Goal: Transaction & Acquisition: Purchase product/service

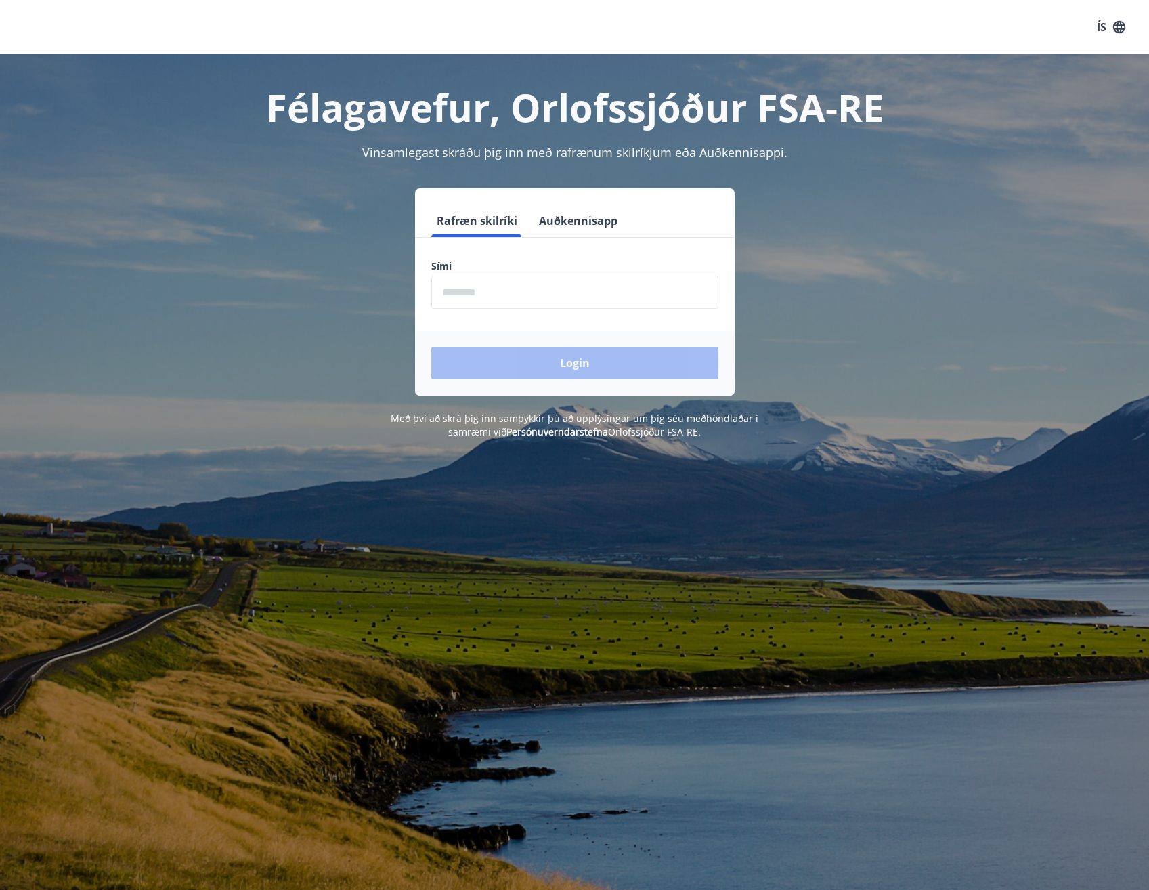
click at [571, 221] on button "Auðkennisapp" at bounding box center [578, 221] width 89 height 33
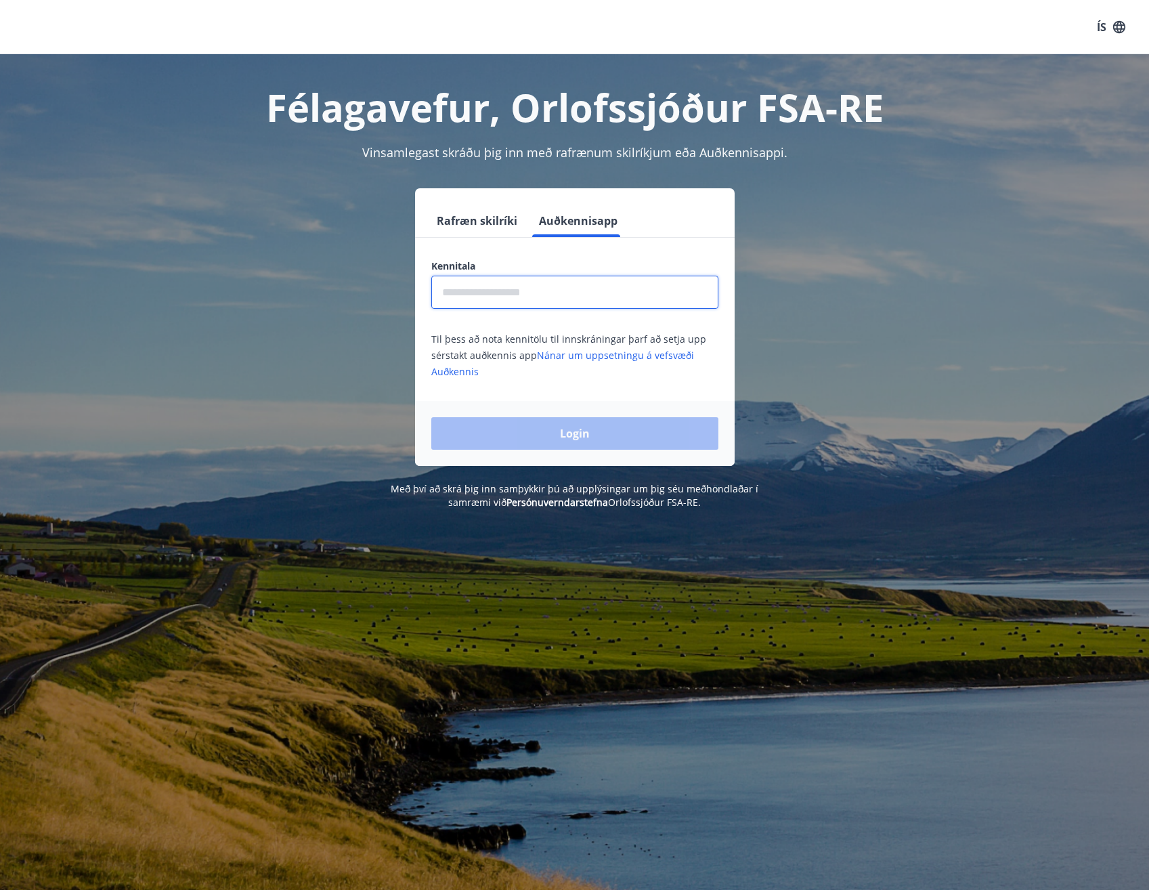
click at [505, 296] on input "text" at bounding box center [574, 292] width 287 height 33
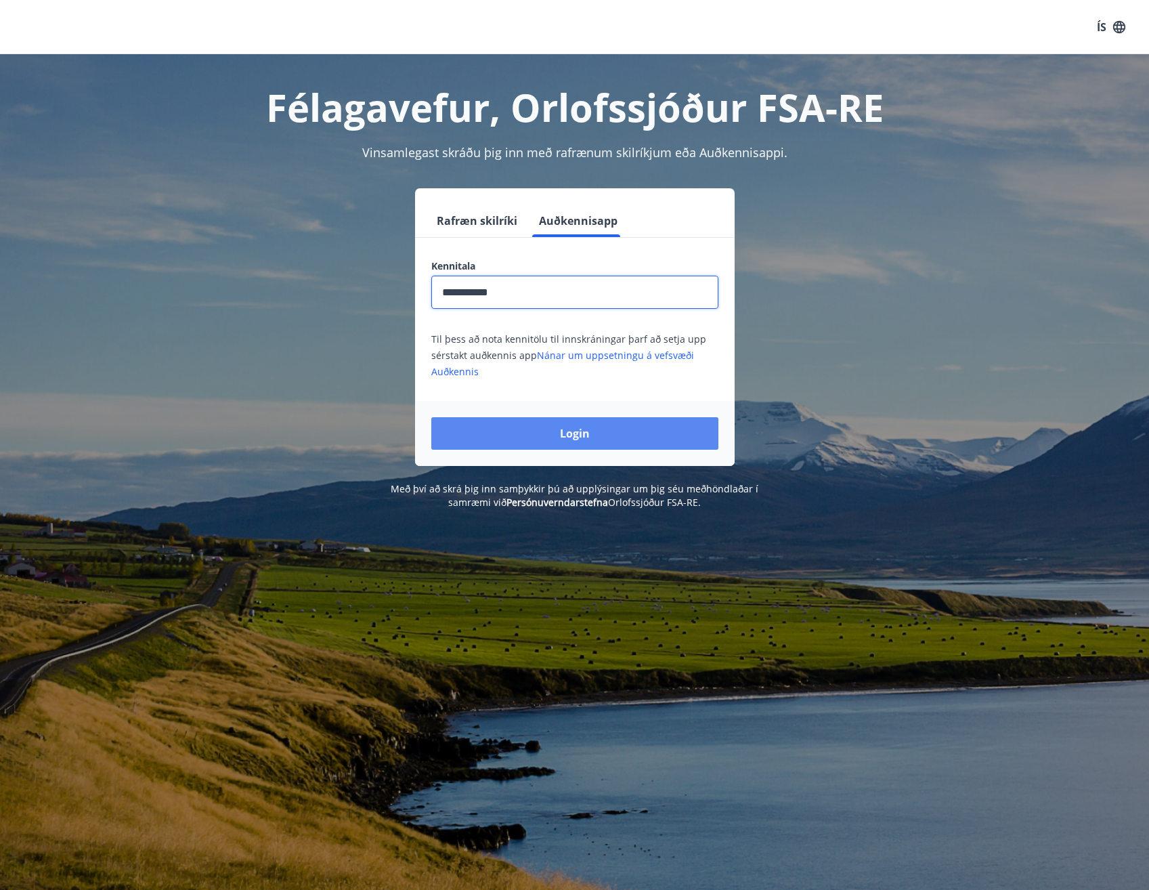
type input "**********"
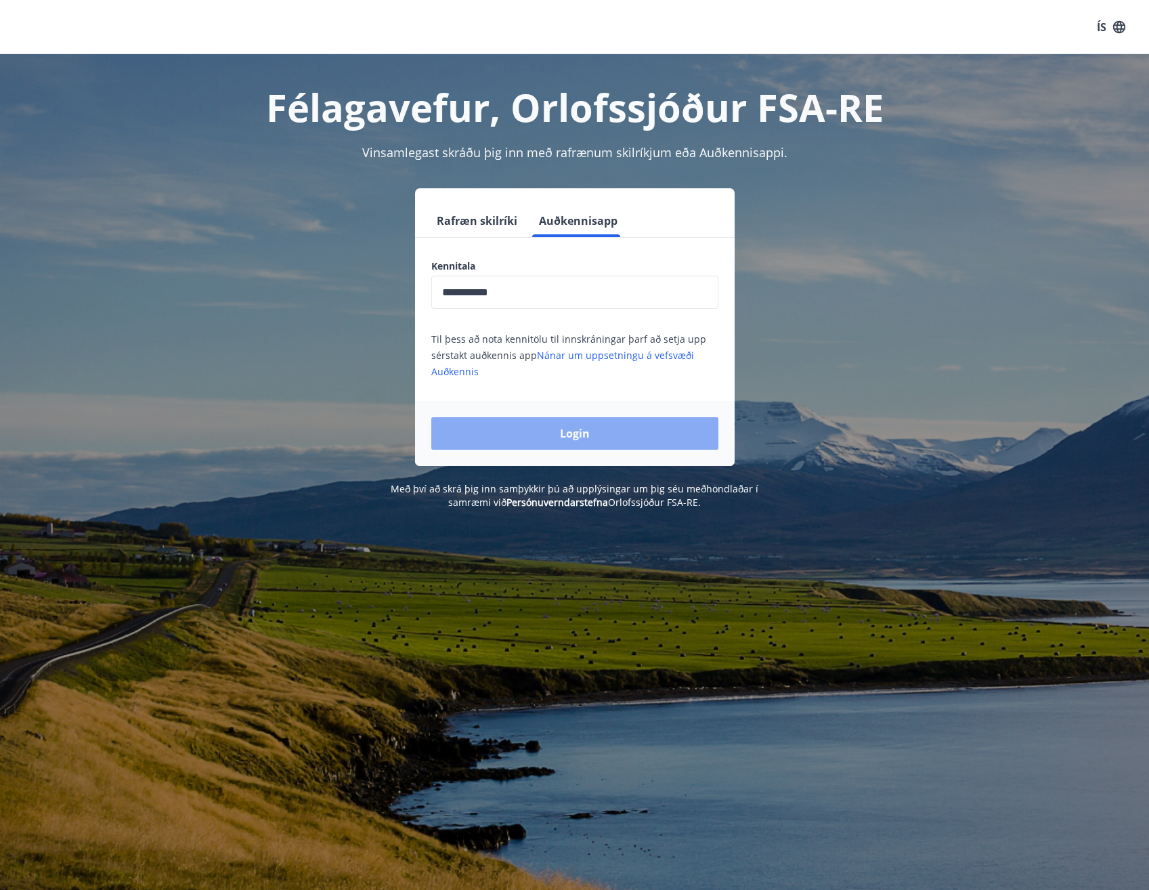
click at [624, 425] on button "Login" at bounding box center [574, 433] width 287 height 33
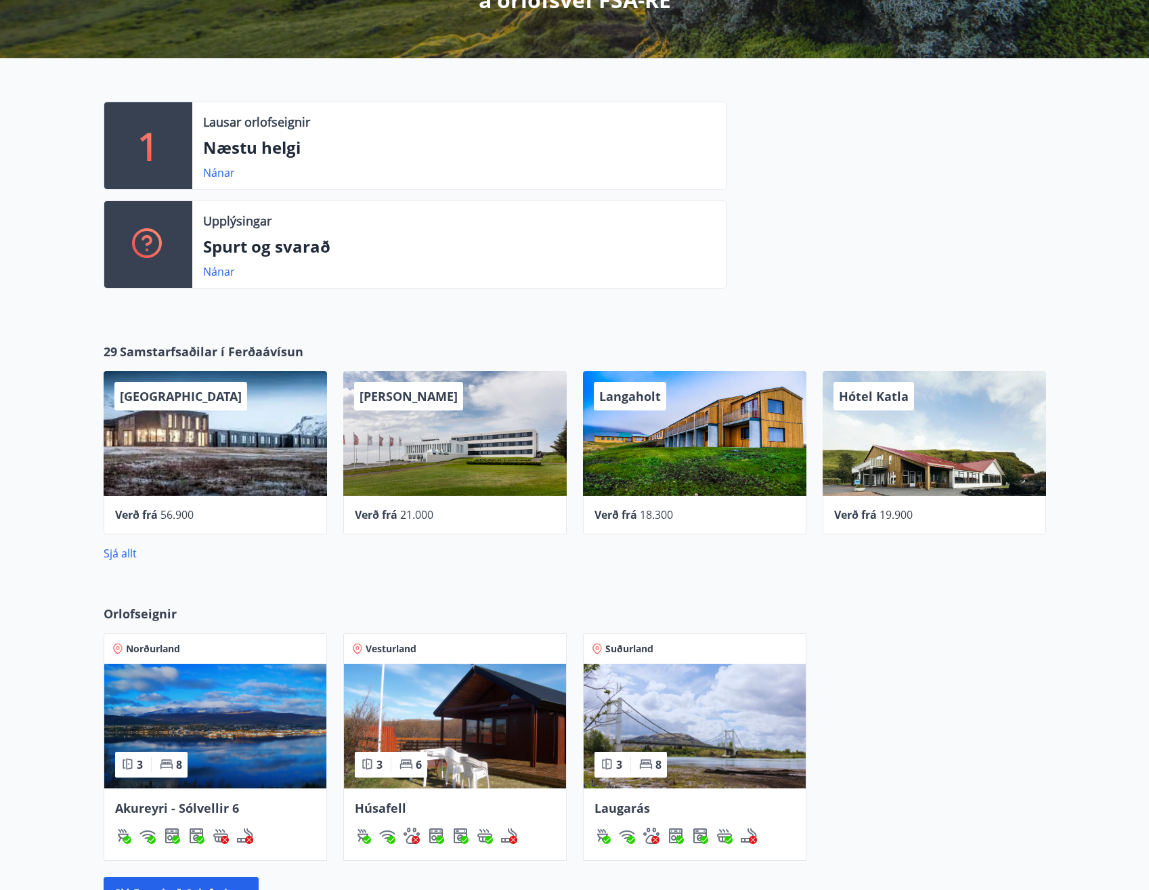
scroll to position [339, 0]
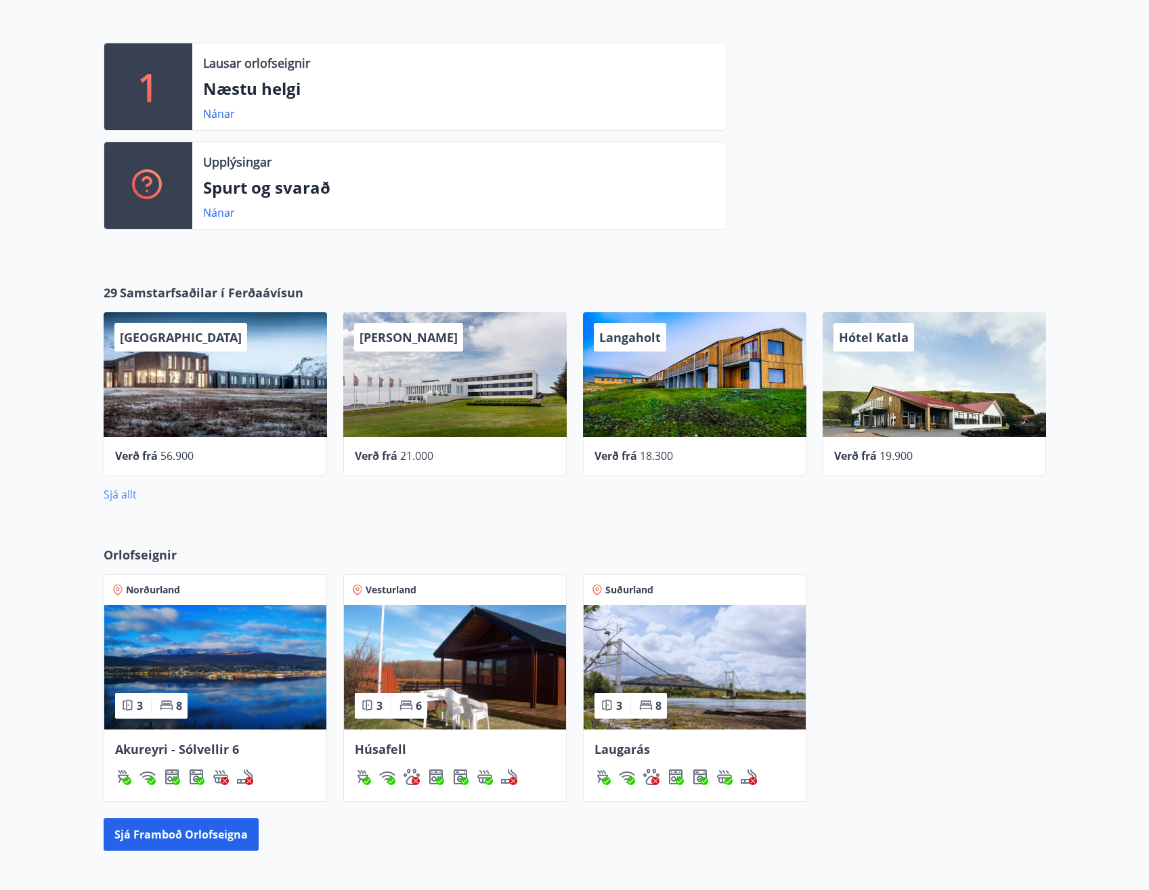
click at [135, 497] on link "Sjá allt" at bounding box center [120, 494] width 33 height 15
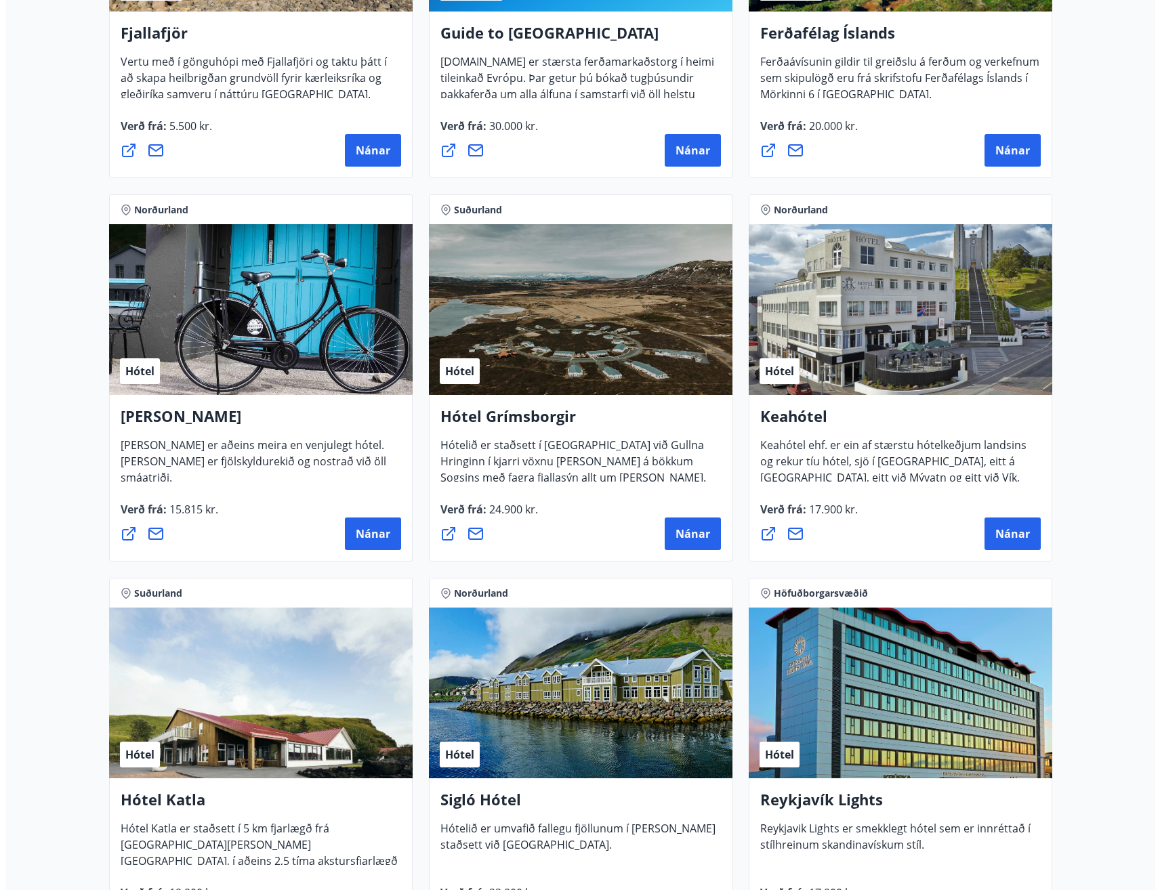
scroll to position [474, 0]
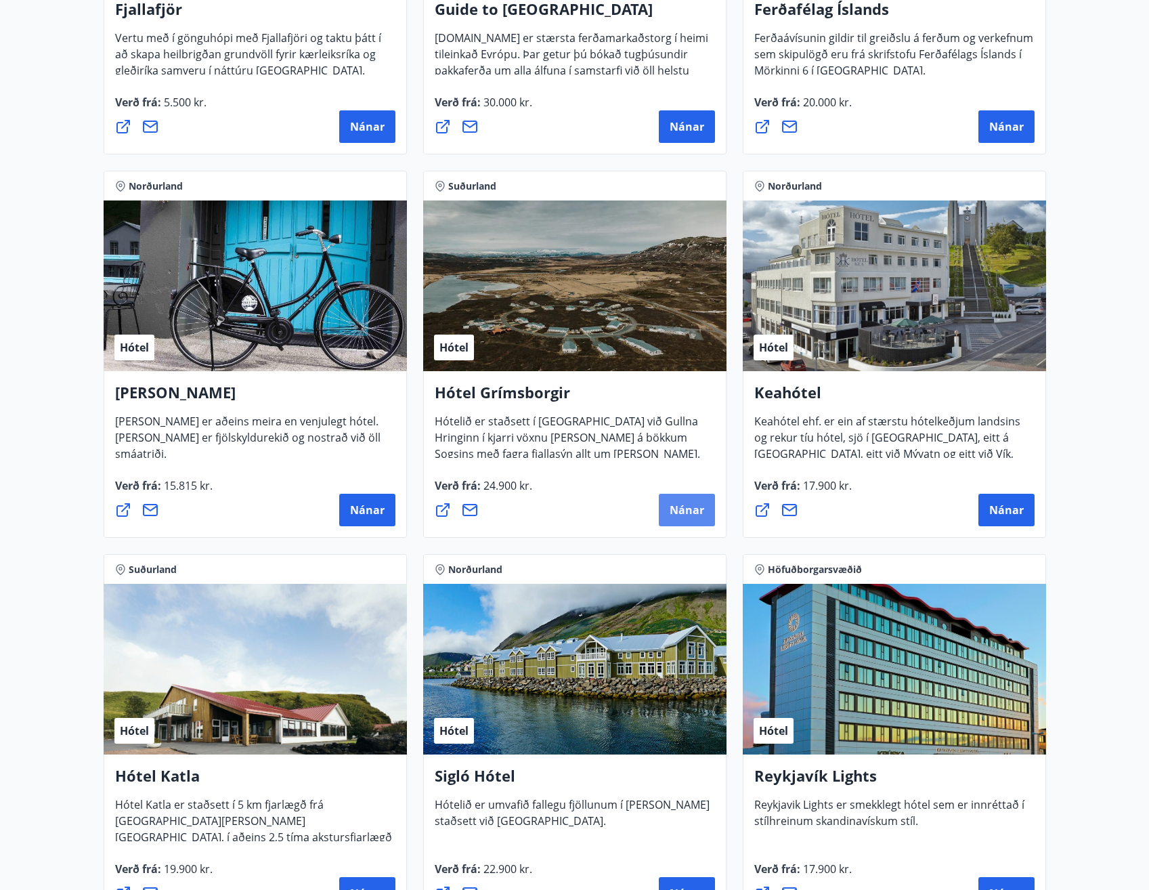
click at [687, 515] on span "Nánar" at bounding box center [687, 510] width 35 height 15
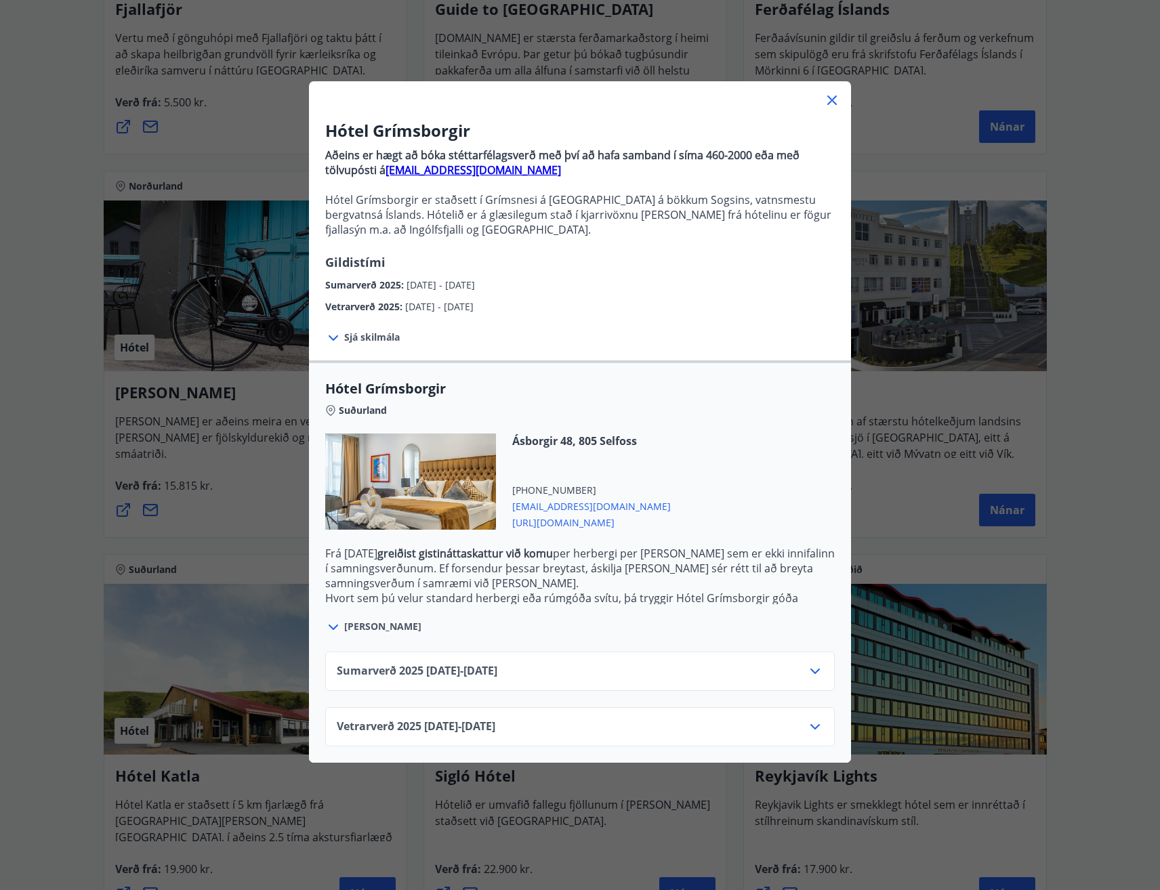
click at [347, 631] on span "[PERSON_NAME]" at bounding box center [382, 627] width 77 height 14
click at [327, 633] on icon at bounding box center [333, 627] width 16 height 16
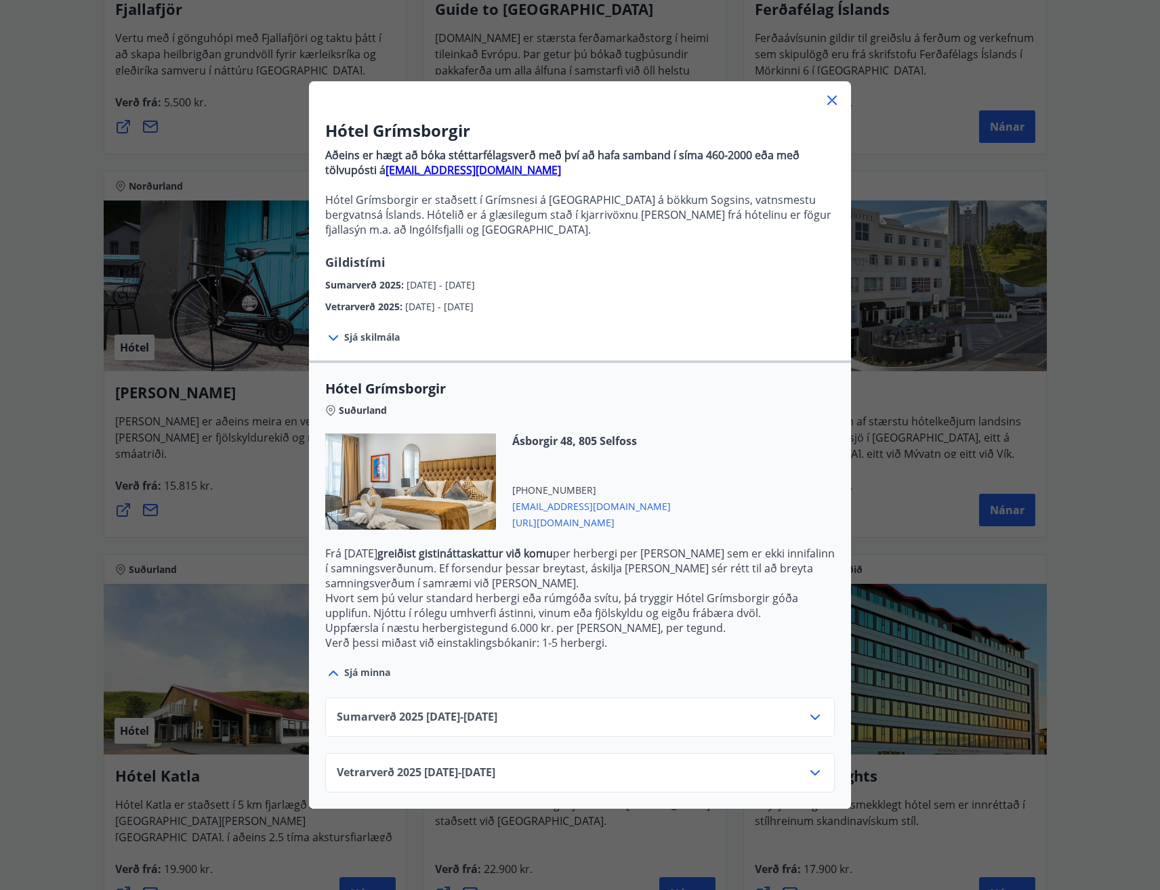
click at [351, 336] on span "Sjá skilmála" at bounding box center [372, 338] width 56 height 14
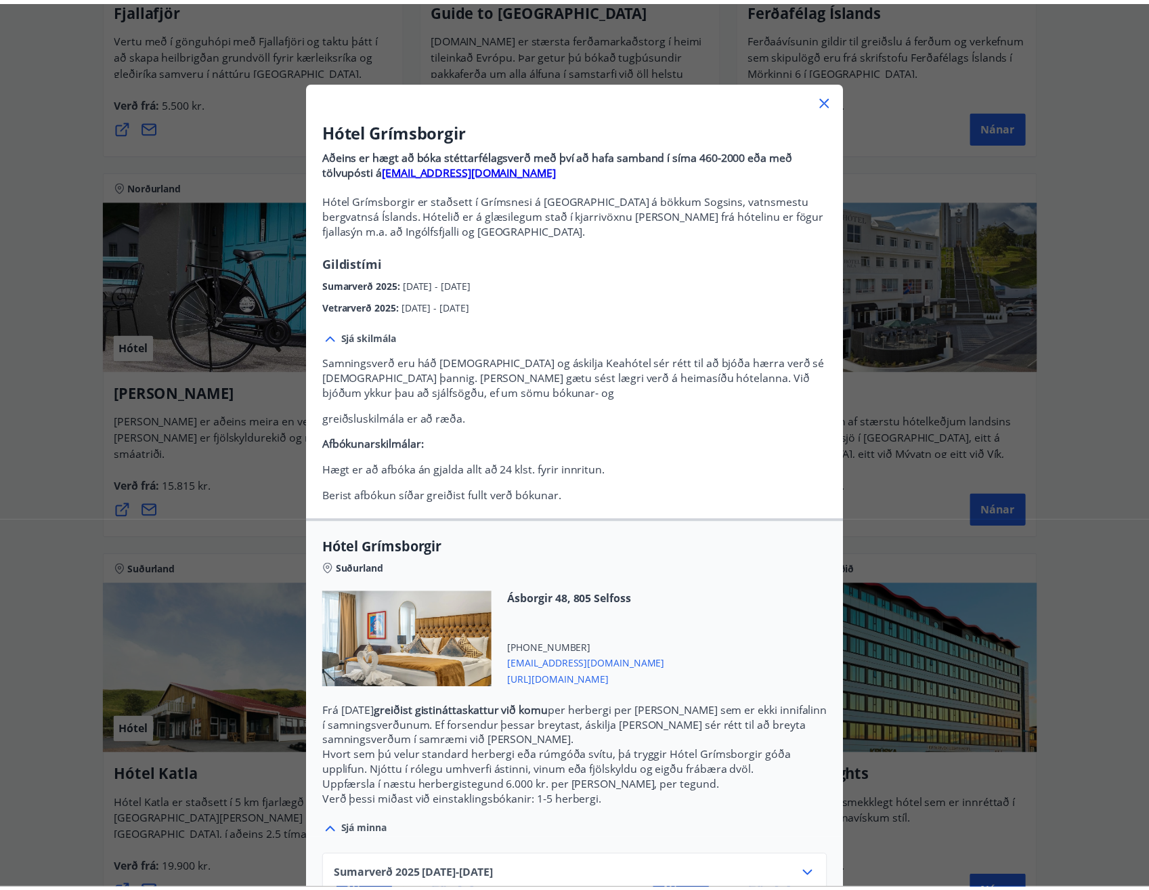
scroll to position [87, 0]
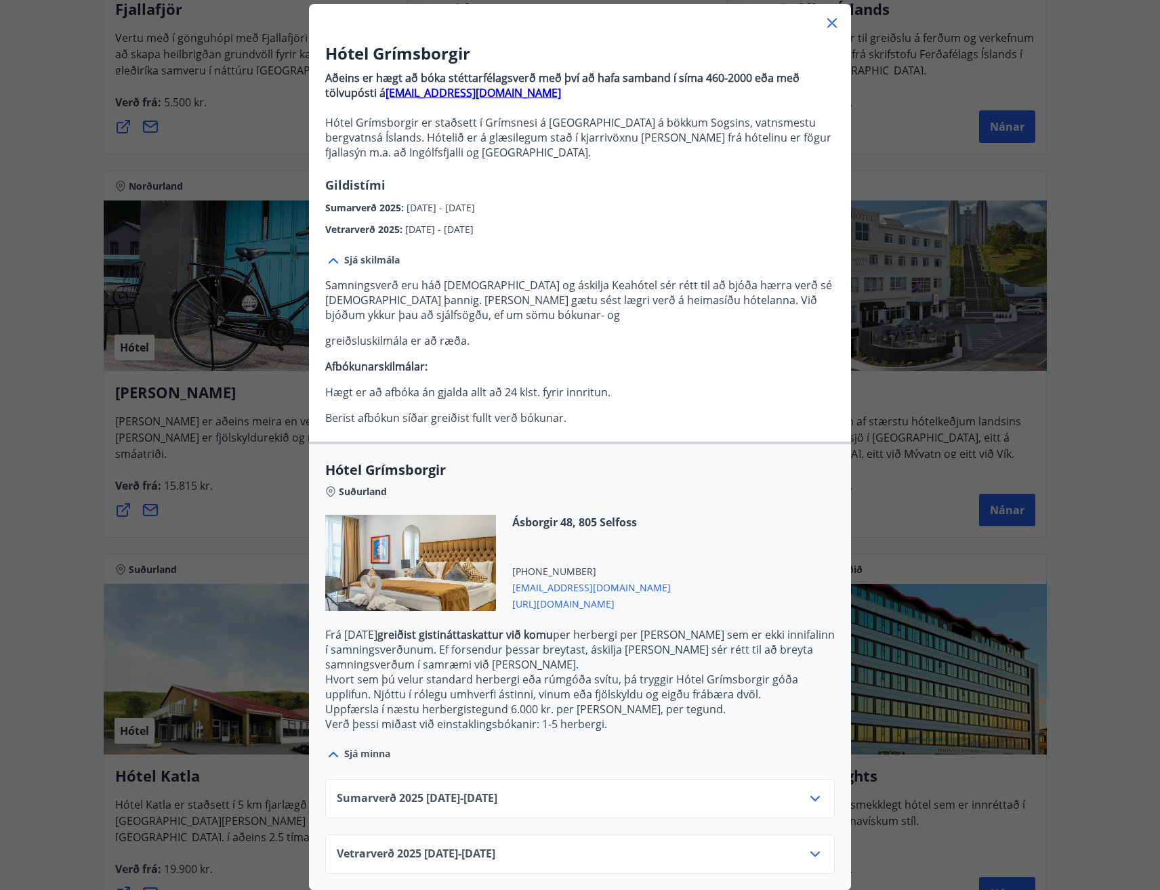
click at [824, 15] on icon at bounding box center [832, 23] width 16 height 16
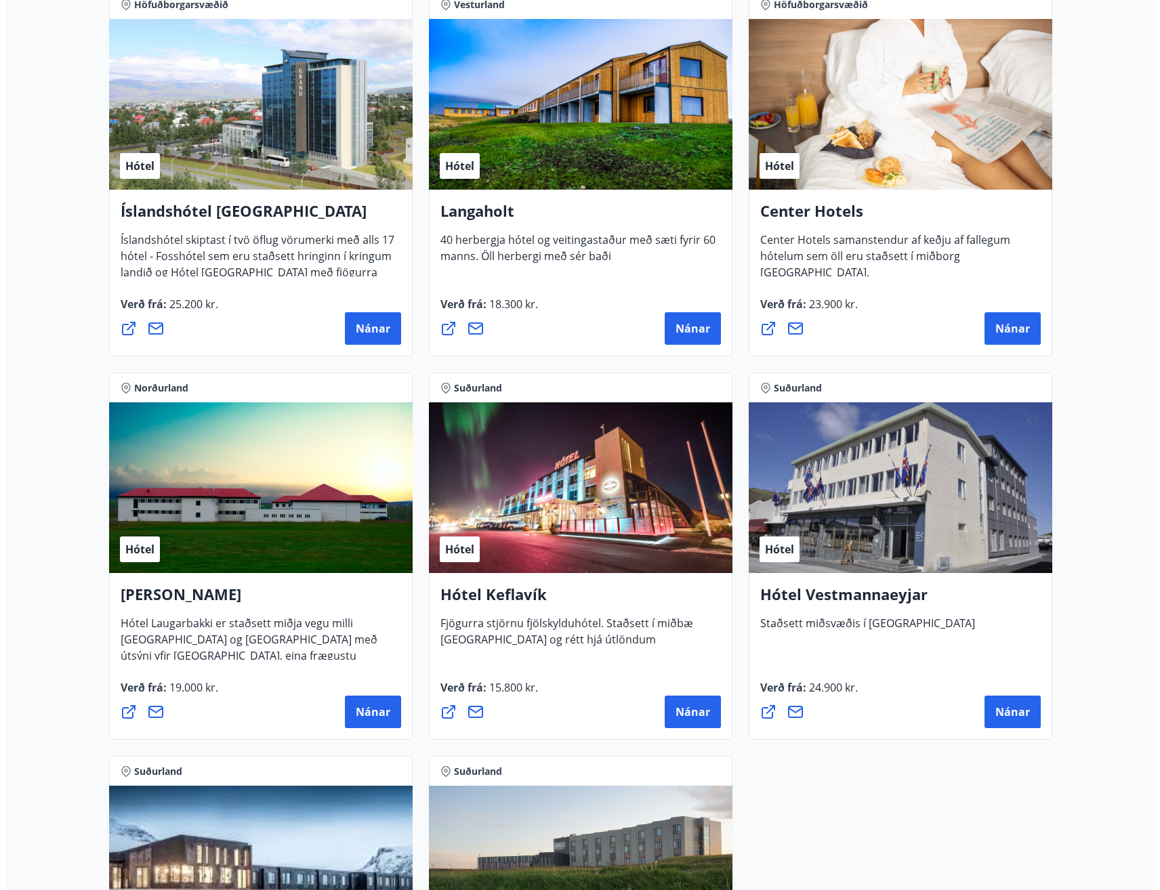
scroll to position [3048, 0]
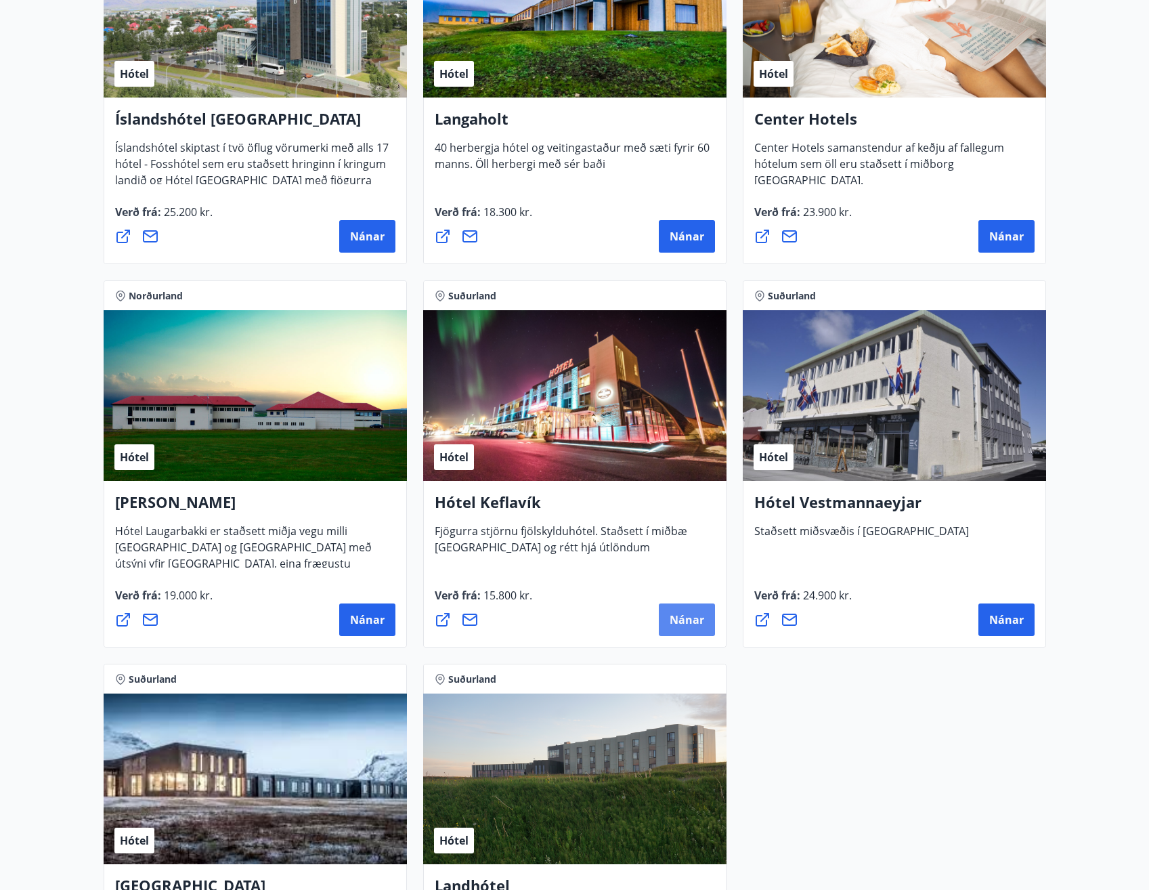
click at [682, 618] on span "Nánar" at bounding box center [687, 619] width 35 height 15
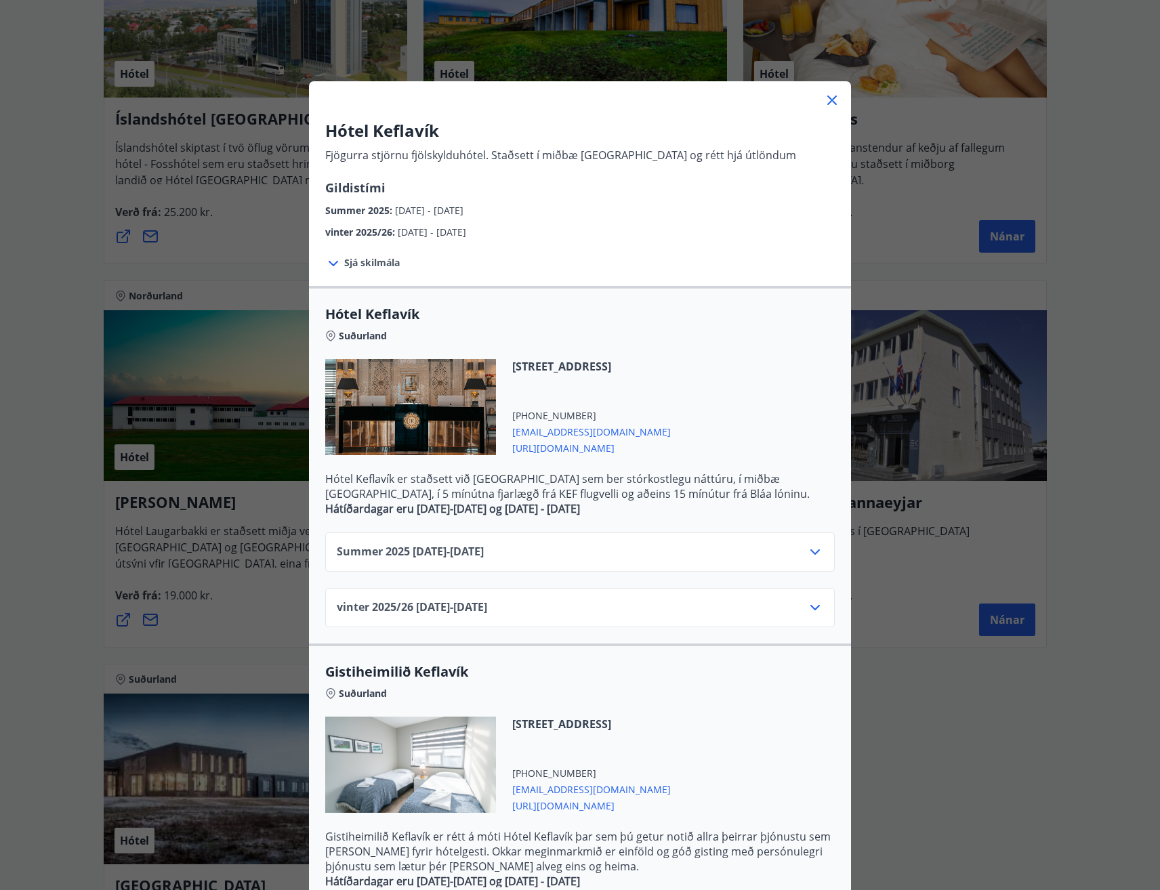
click at [550, 443] on span "[URL][DOMAIN_NAME]" at bounding box center [591, 447] width 159 height 16
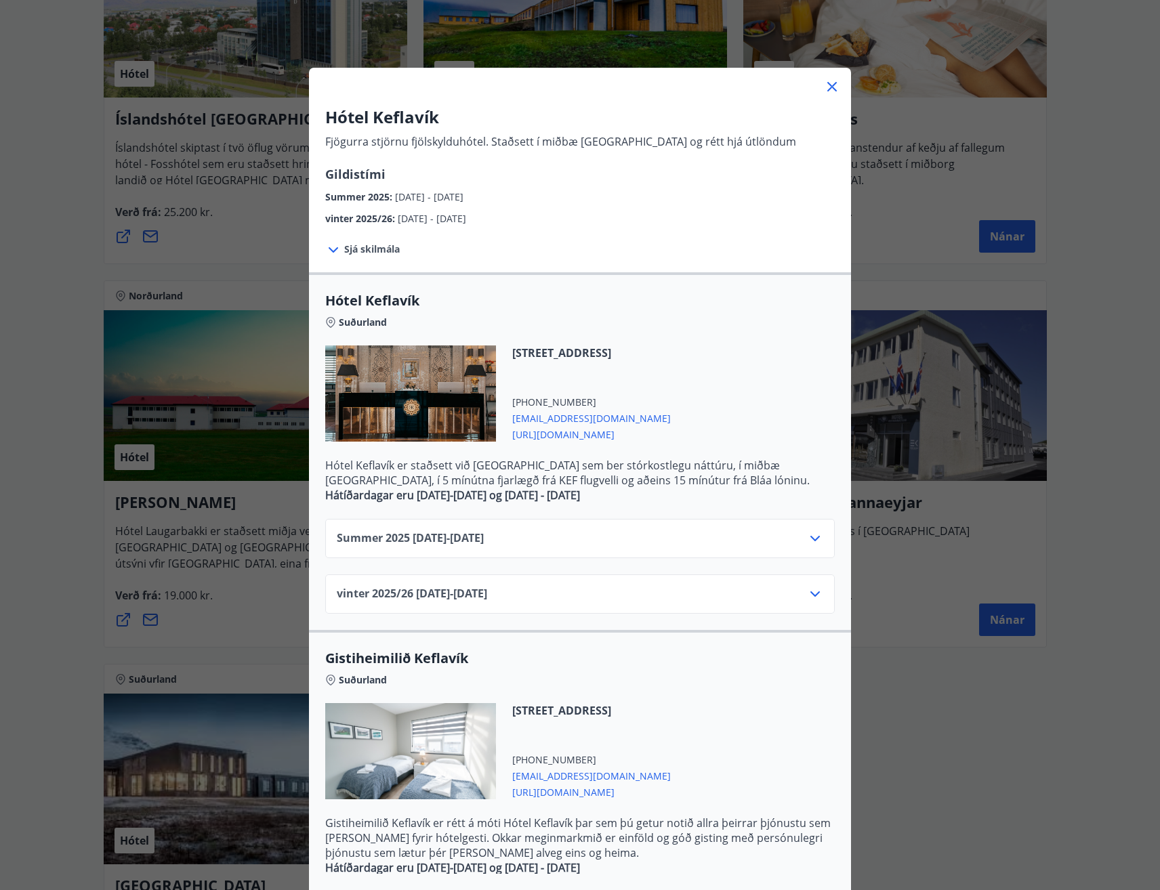
scroll to position [0, 0]
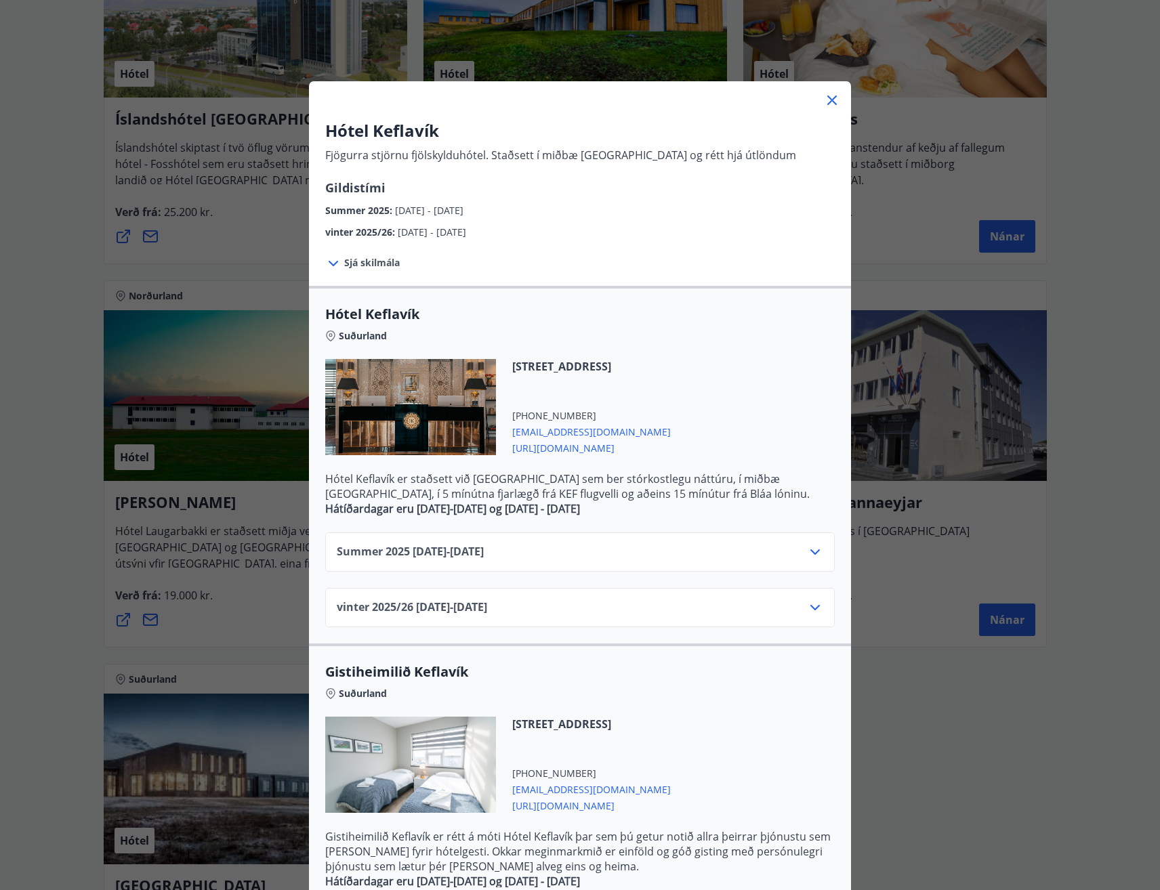
click at [810, 555] on icon at bounding box center [815, 552] width 16 height 16
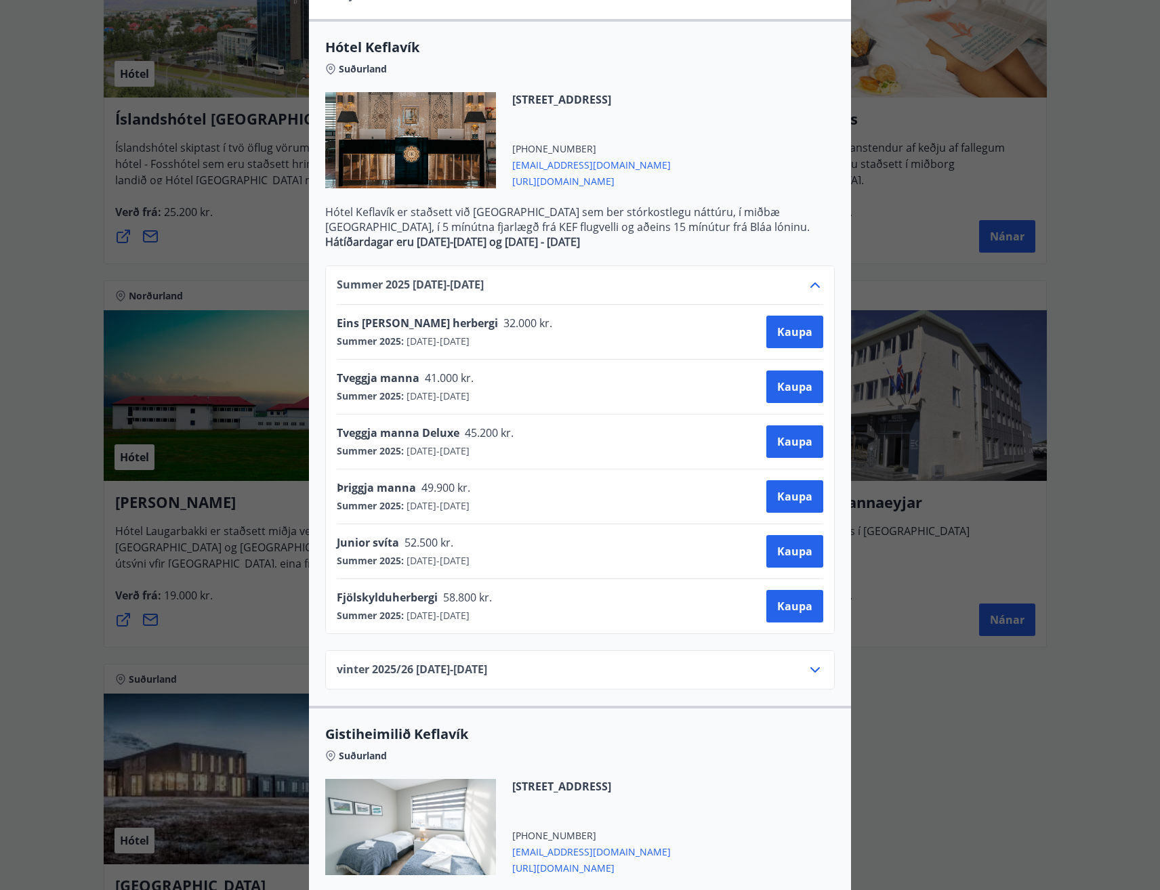
scroll to position [271, 0]
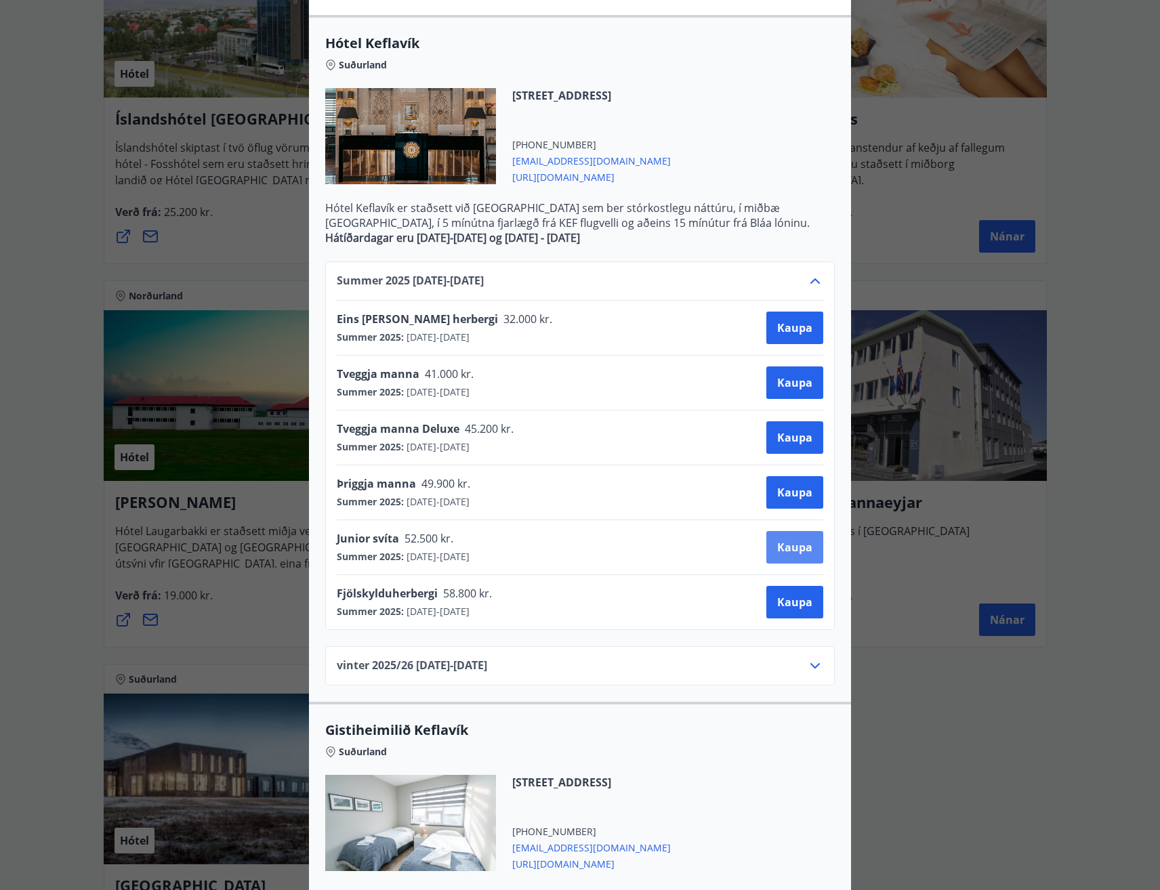
click at [789, 547] on span "Kaupa" at bounding box center [794, 547] width 35 height 15
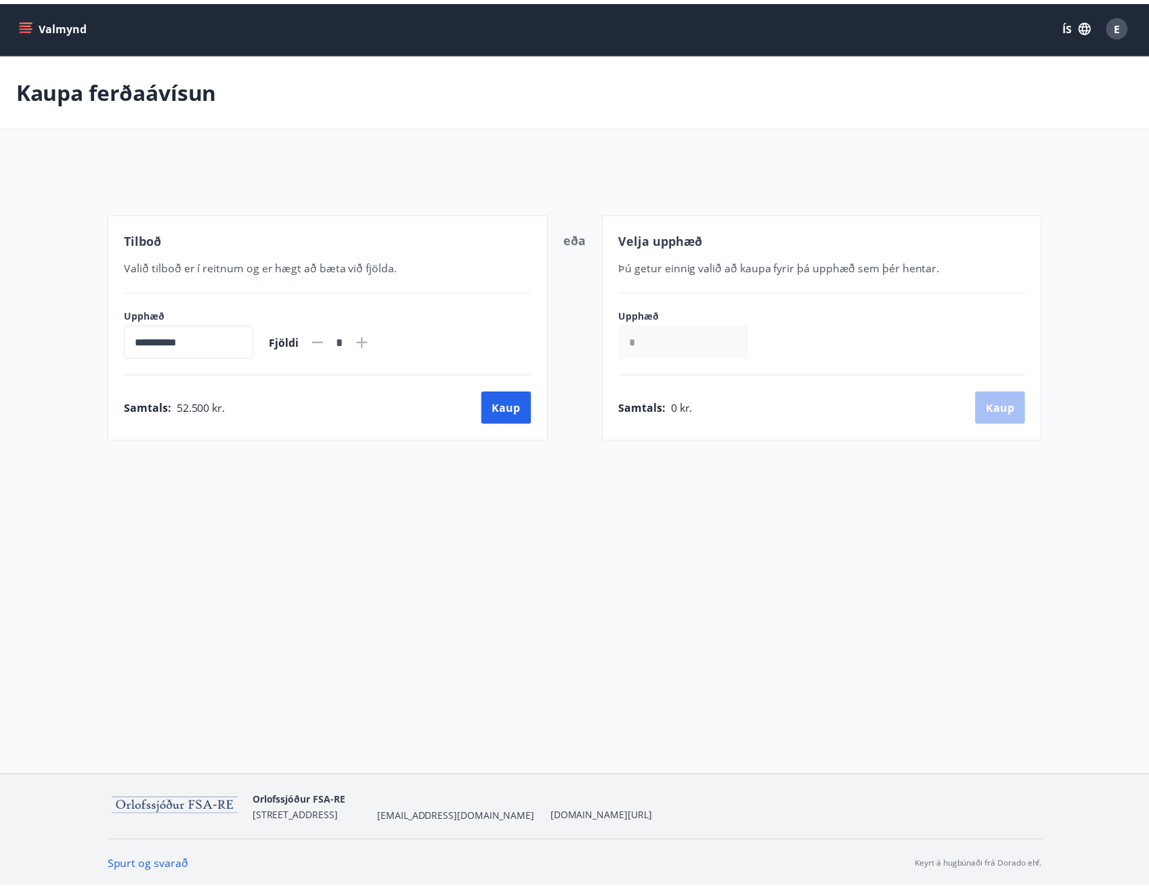
scroll to position [2, 0]
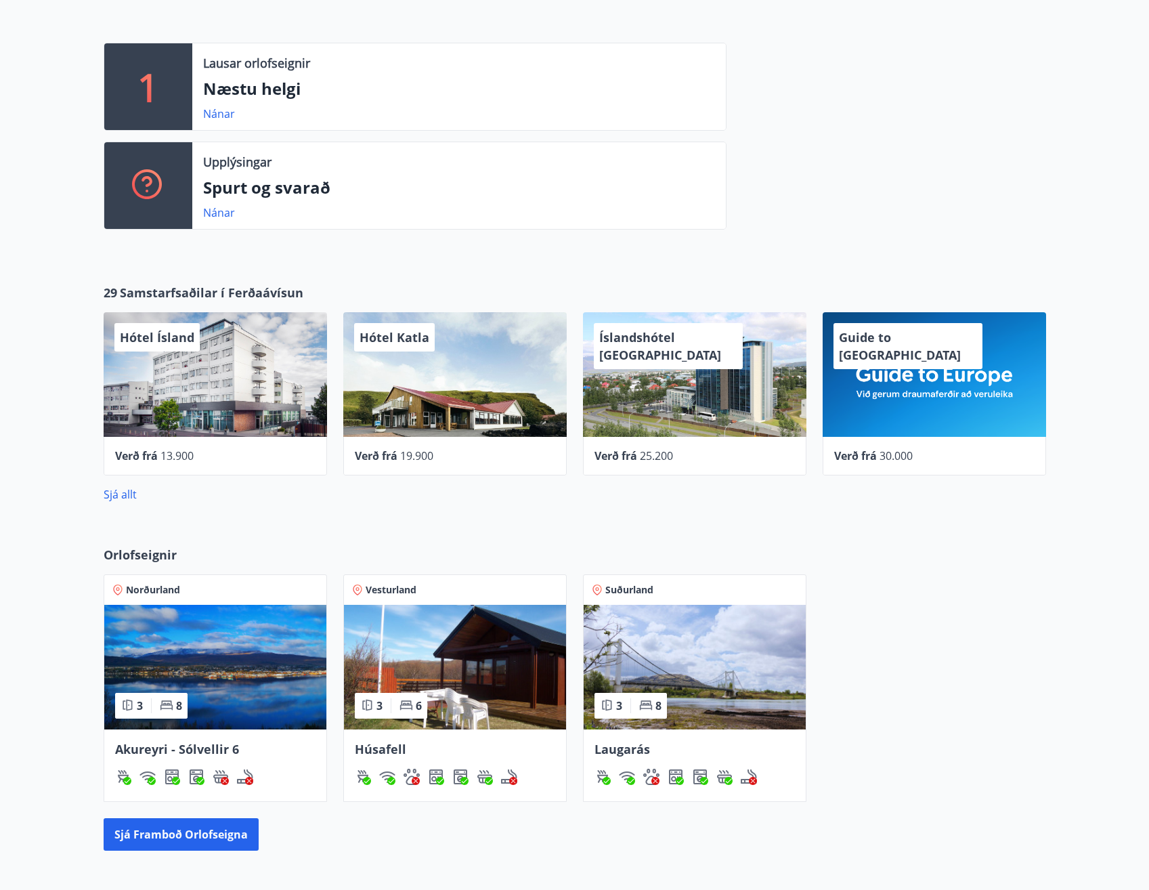
scroll to position [350, 0]
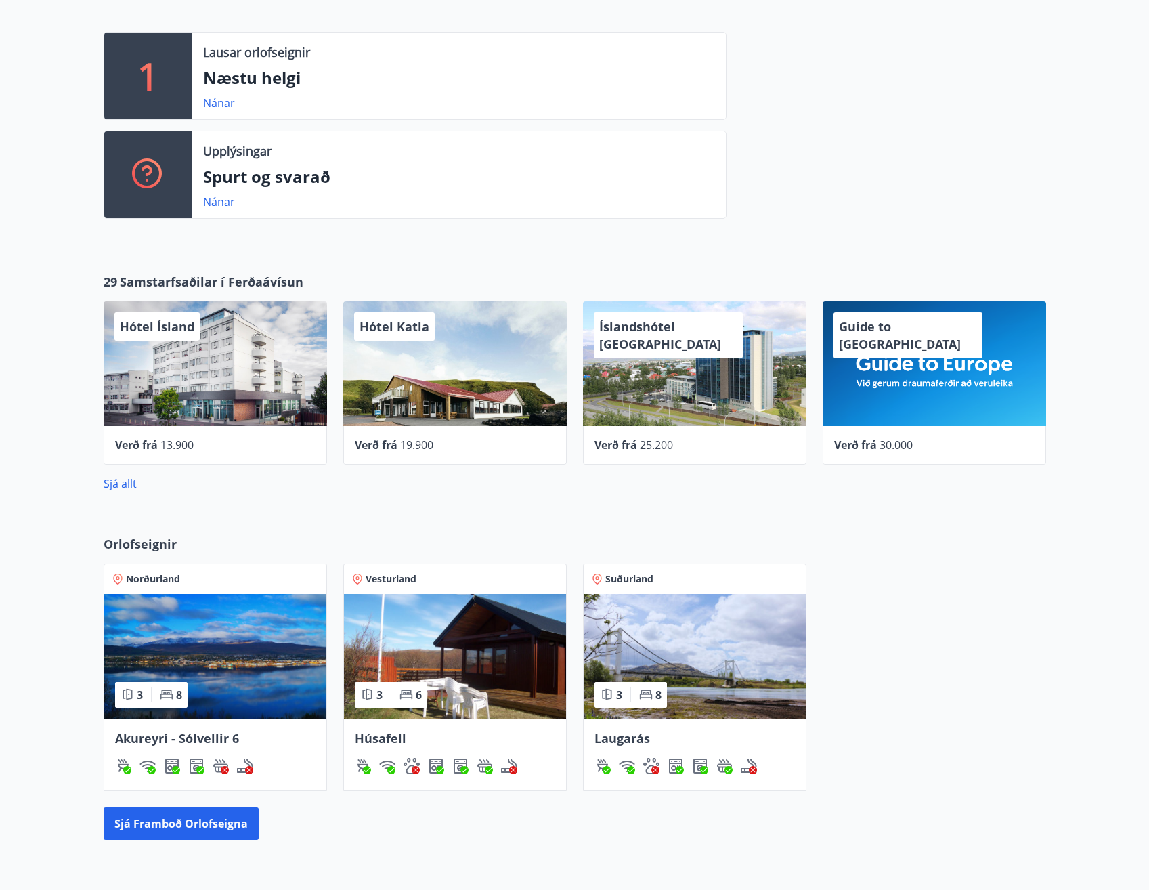
click at [496, 631] on img at bounding box center [455, 656] width 222 height 125
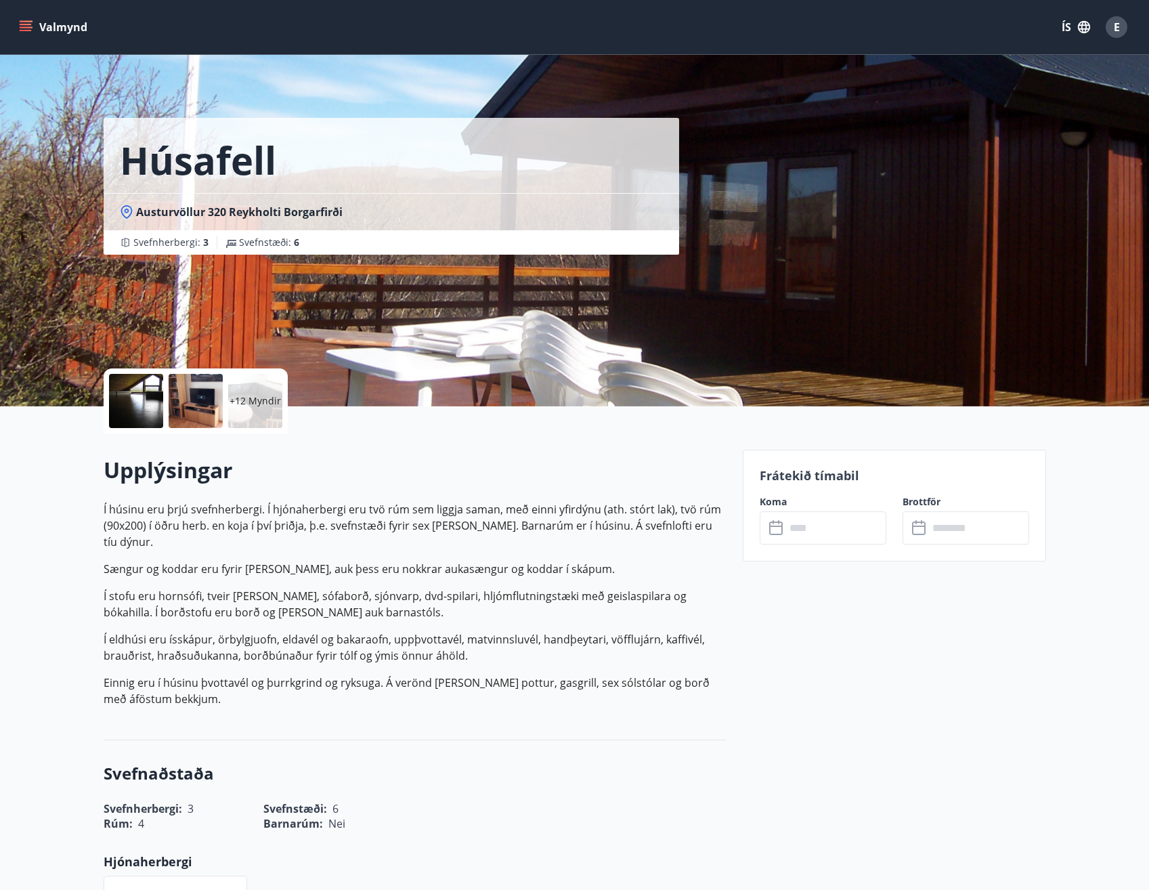
click at [250, 415] on div "+12 Myndir" at bounding box center [255, 401] width 54 height 54
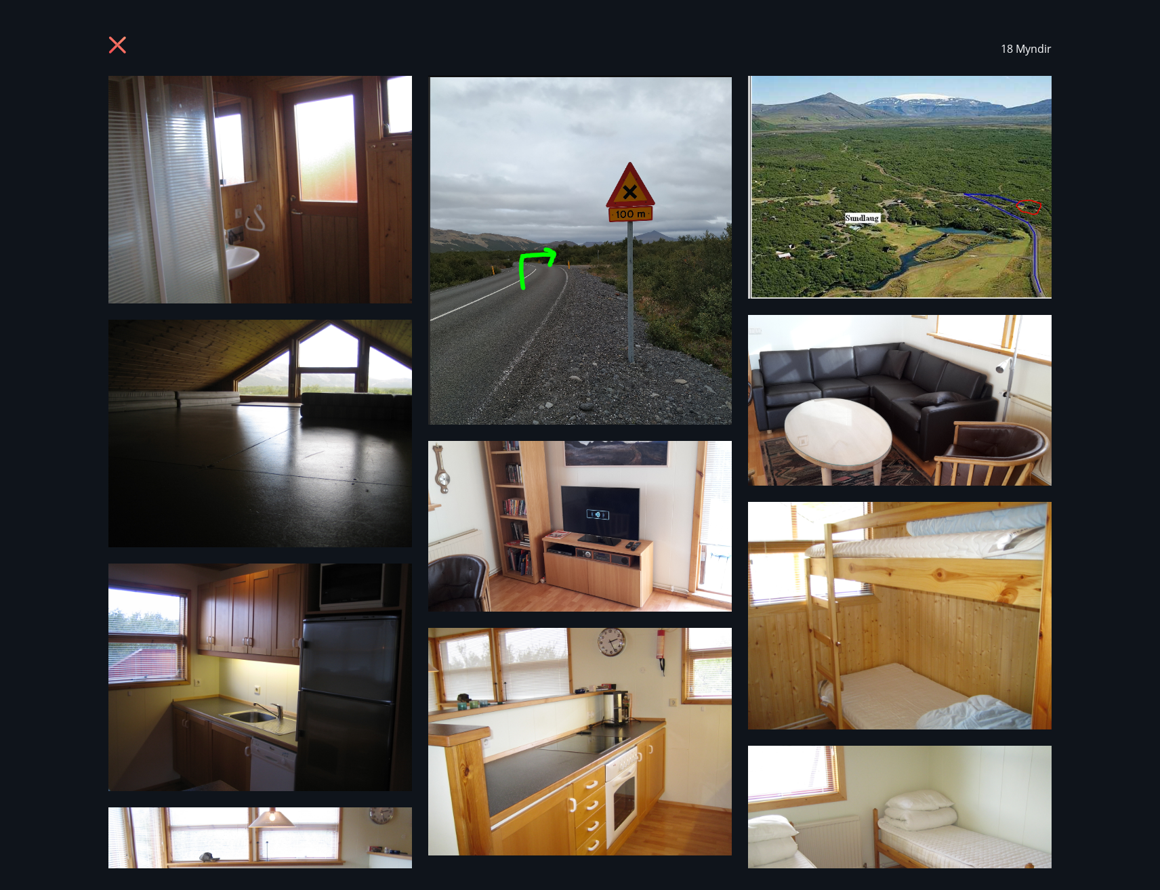
click at [124, 48] on icon at bounding box center [119, 47] width 22 height 22
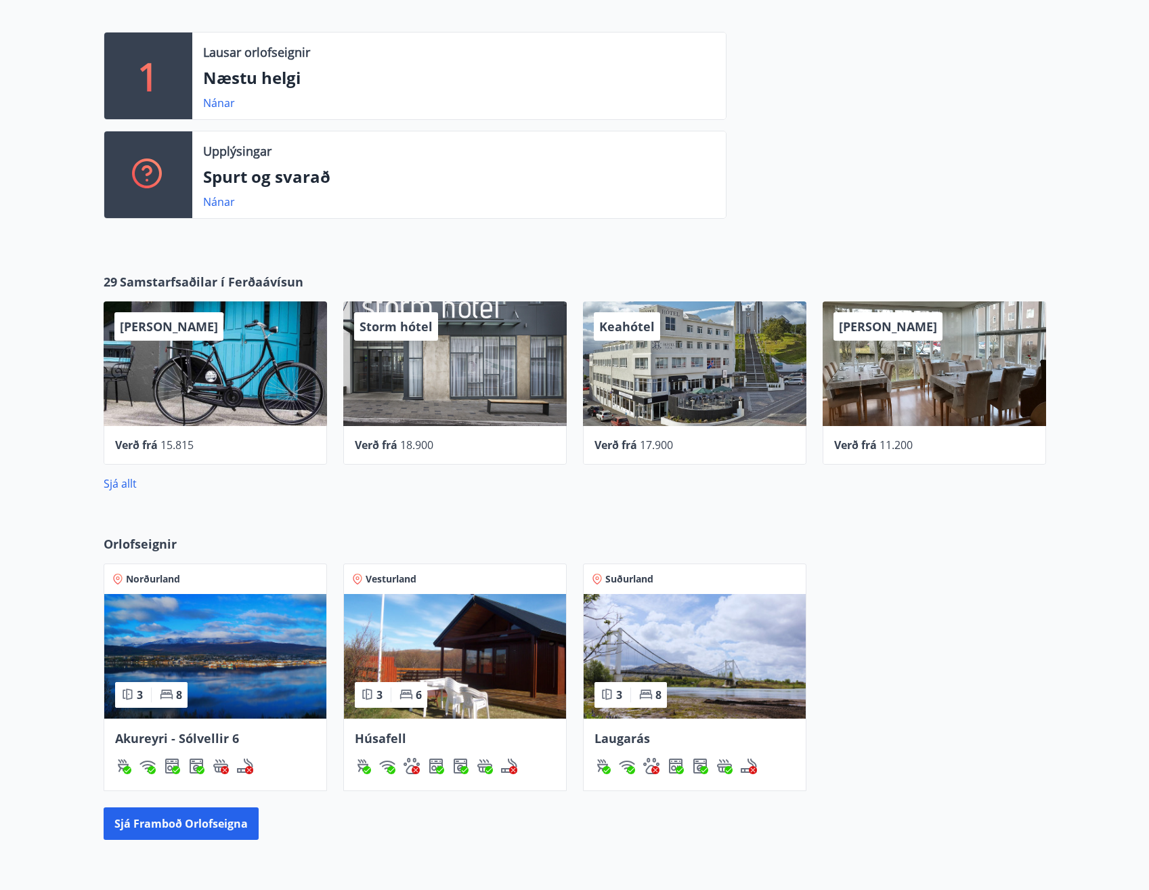
scroll to position [360, 0]
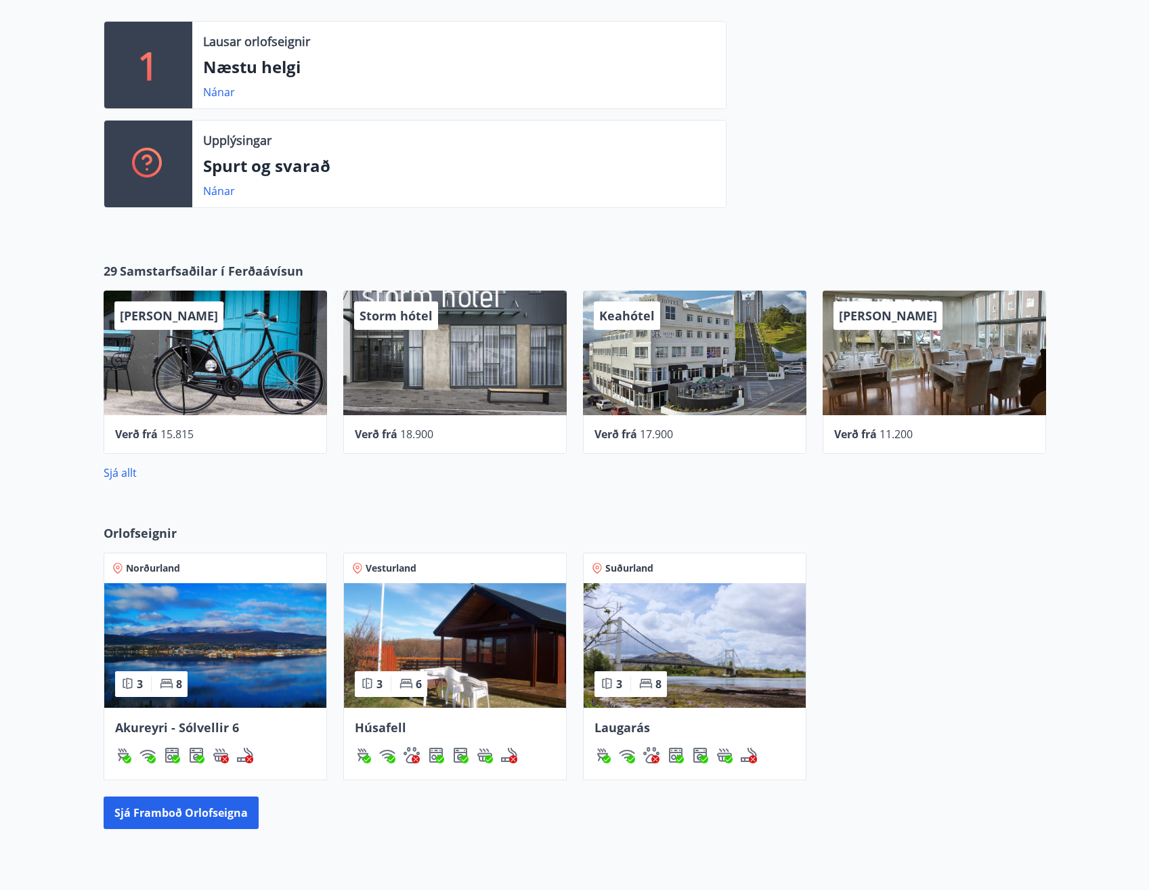
click at [228, 656] on img at bounding box center [215, 645] width 222 height 125
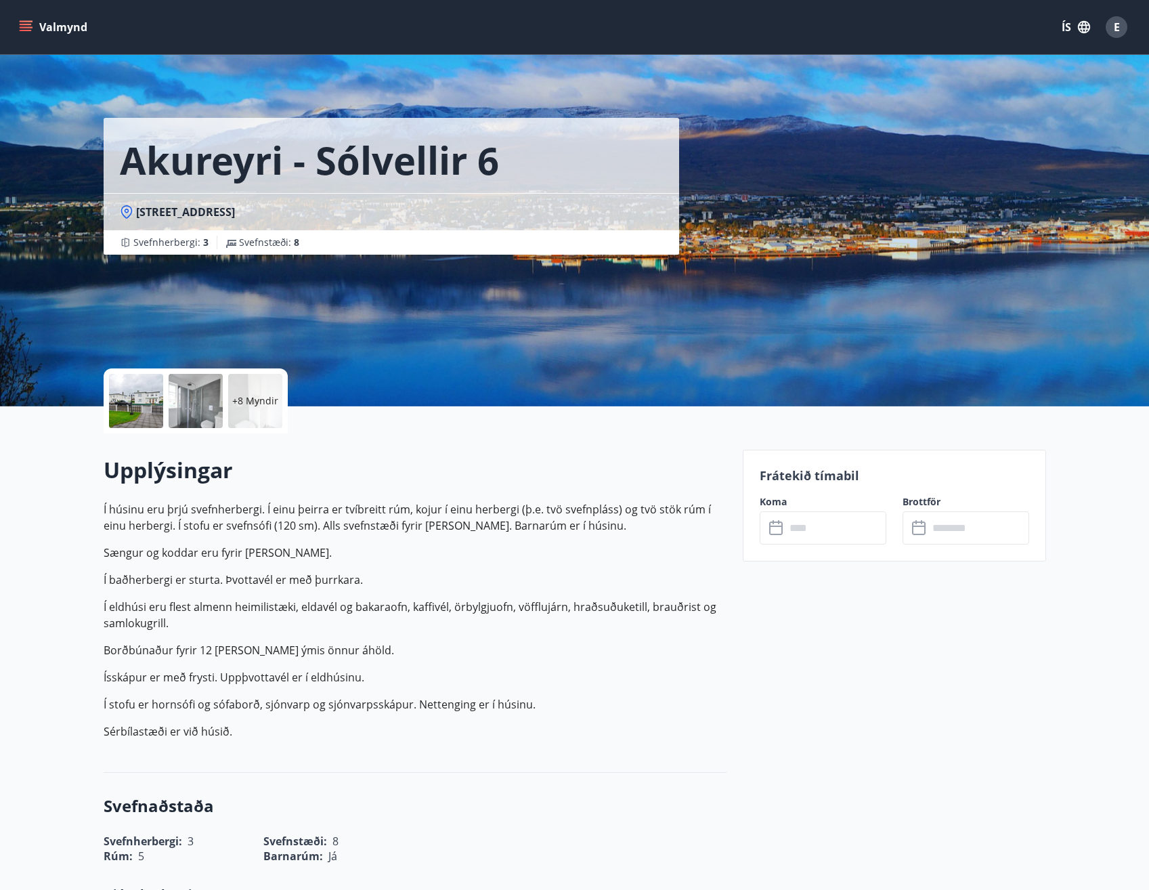
click at [249, 382] on div "+8 Myndir" at bounding box center [255, 401] width 54 height 54
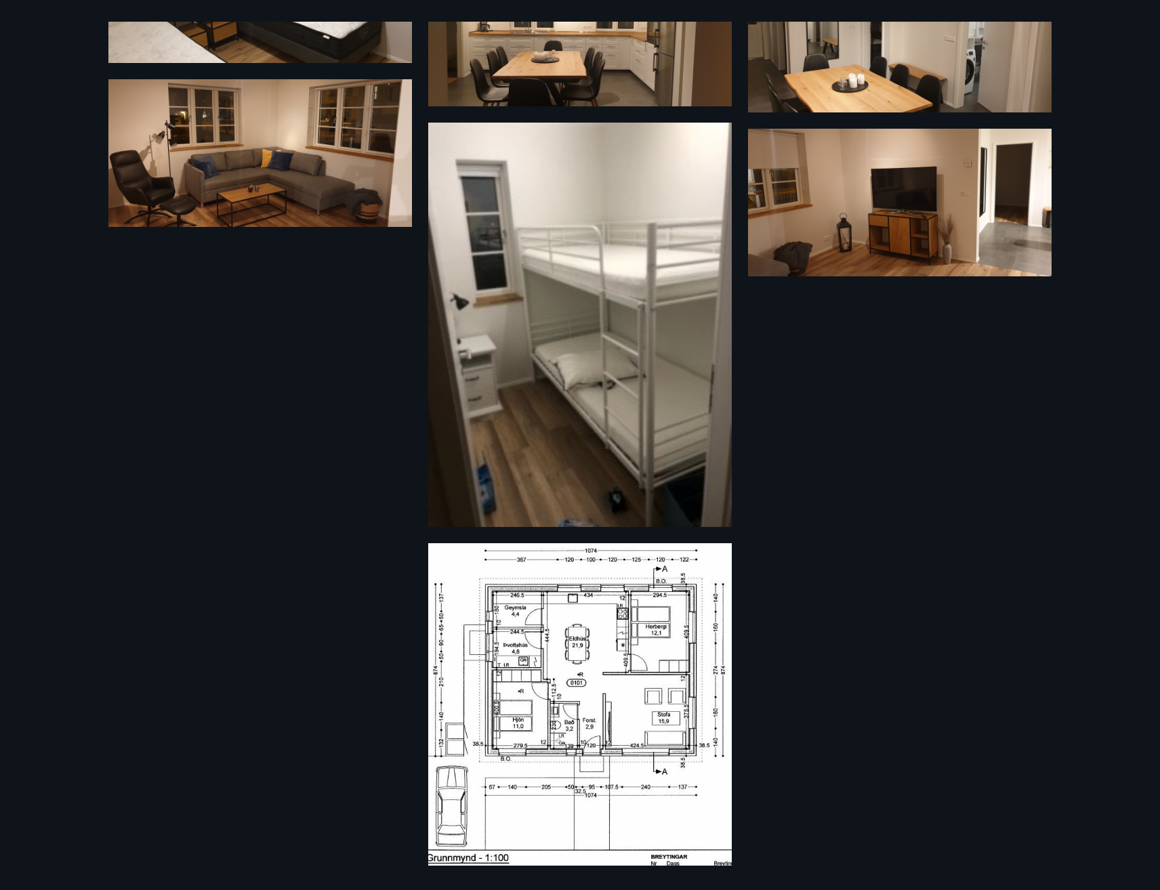
scroll to position [751, 0]
